Goal: Find specific page/section: Find specific page/section

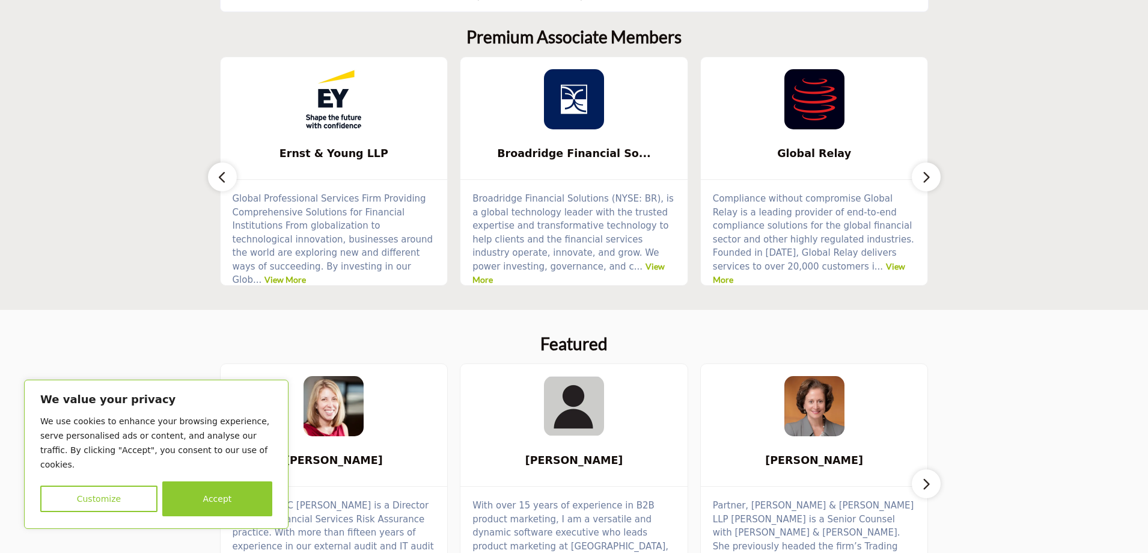
scroll to position [541, 0]
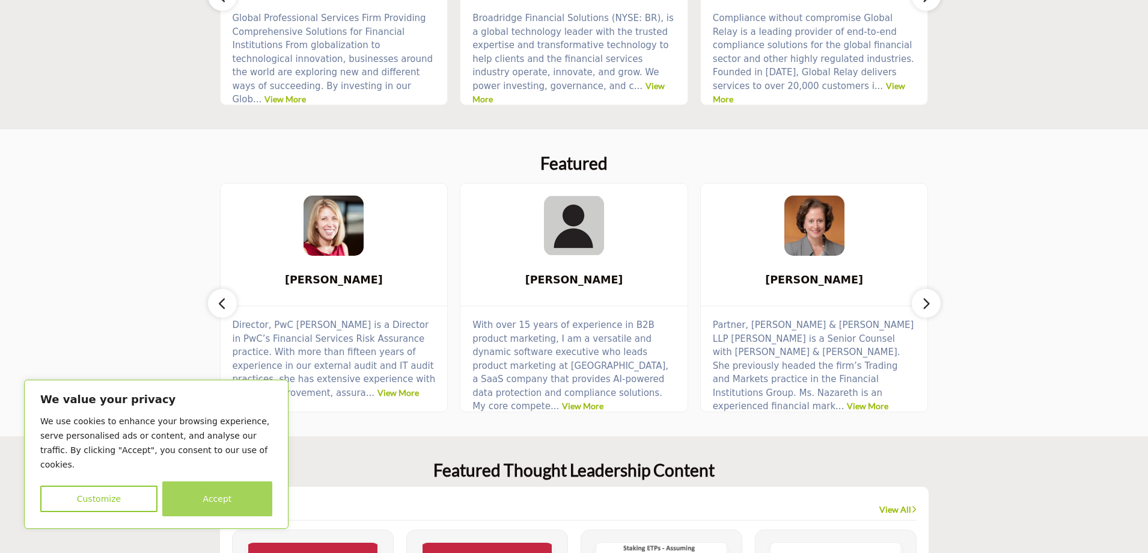
click at [230, 512] on button "Accept" at bounding box center [217, 498] width 110 height 35
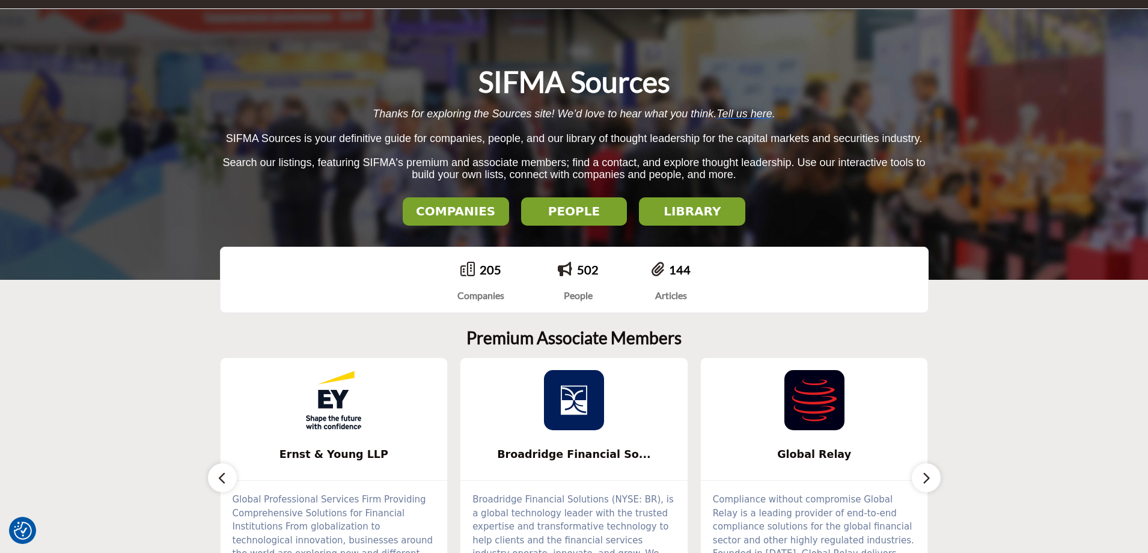
scroll to position [0, 0]
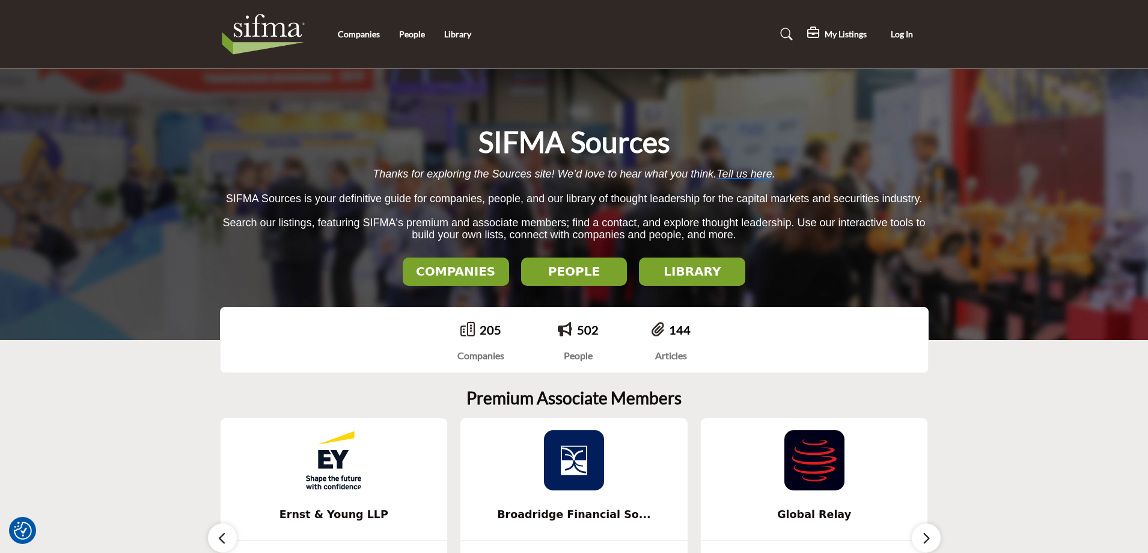
click at [83, 420] on section "Premium Associate Members Ernst & Young LLP ... View More ... ... ..." at bounding box center [574, 517] width 1148 height 307
click at [679, 333] on link "144" at bounding box center [680, 329] width 22 height 14
